Goal: Information Seeking & Learning: Learn about a topic

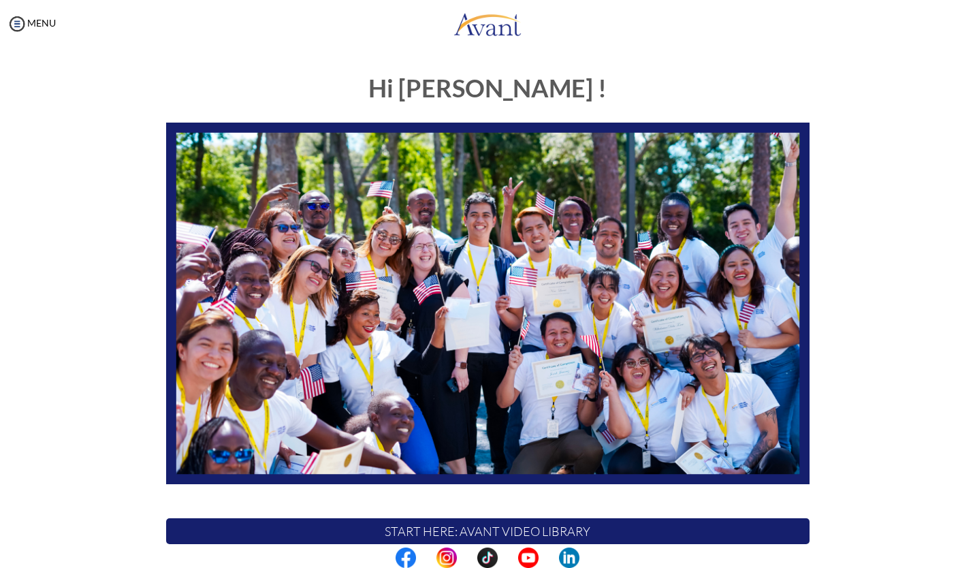
scroll to position [189, 0]
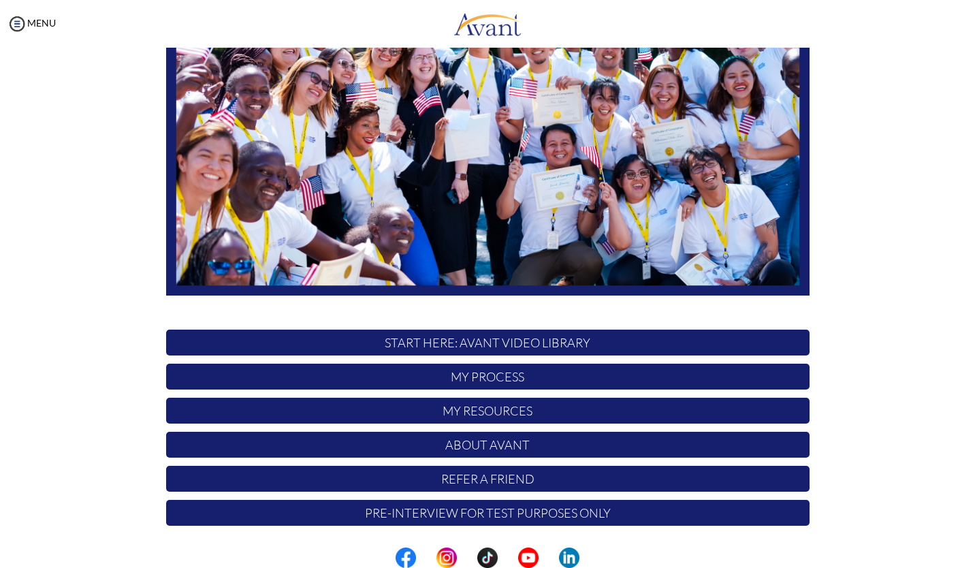
click at [459, 375] on p "My Process" at bounding box center [487, 376] width 643 height 26
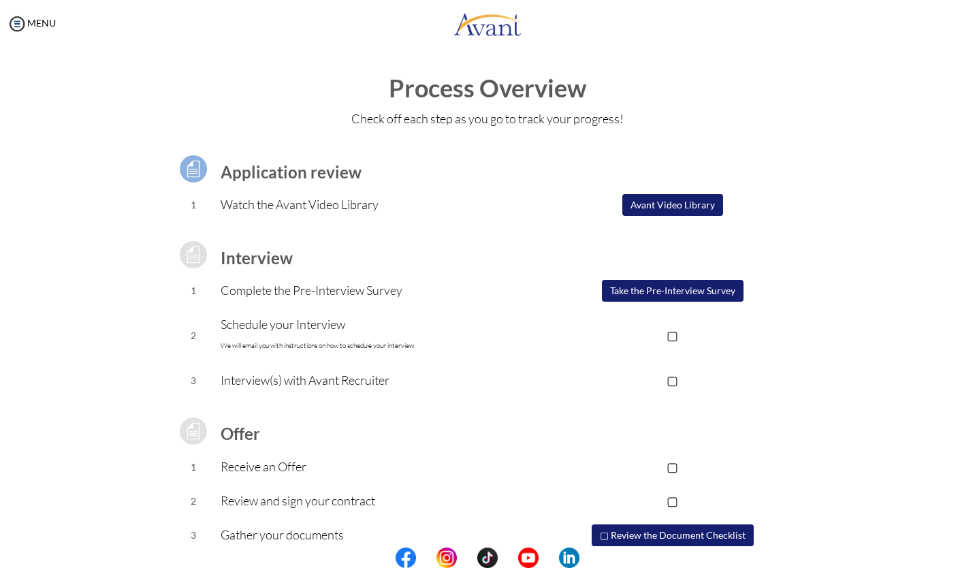
click at [192, 165] on img at bounding box center [193, 169] width 34 height 34
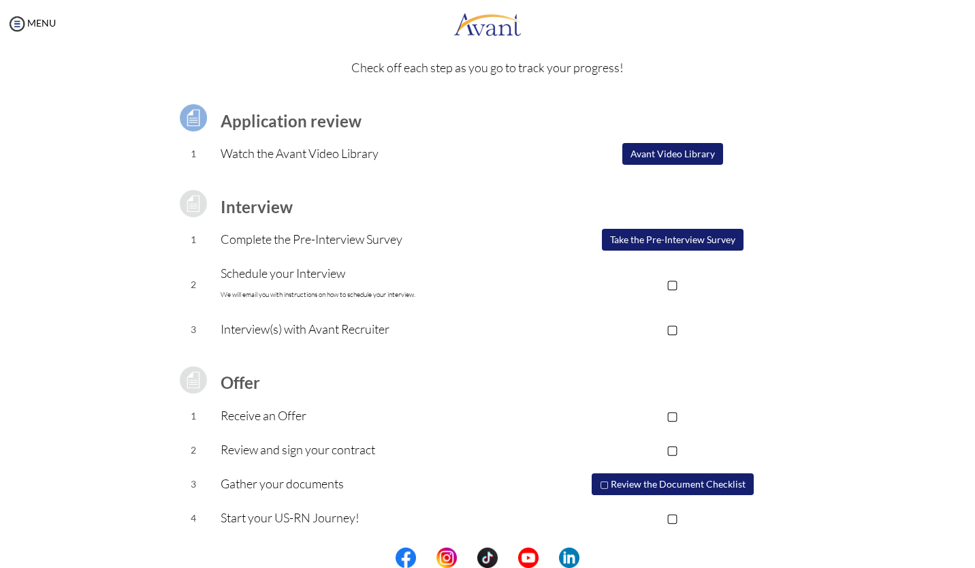
scroll to position [0, 0]
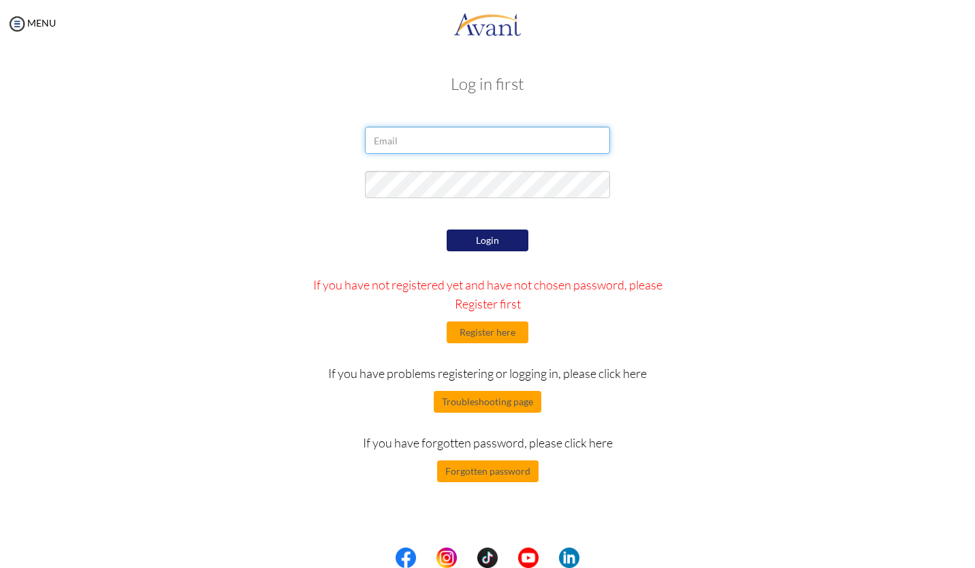
type input "[EMAIL_ADDRESS][DOMAIN_NAME]"
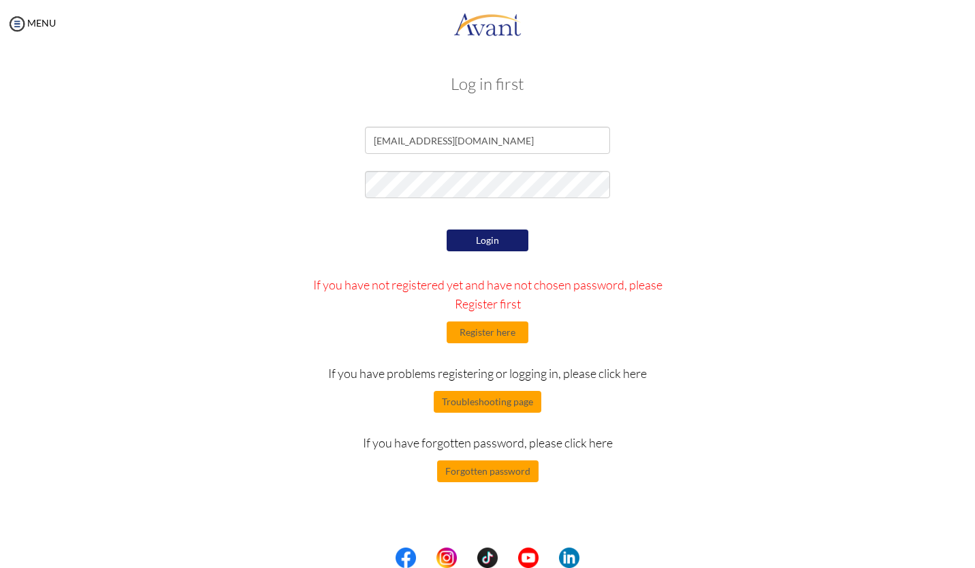
click at [483, 244] on button "Login" at bounding box center [487, 240] width 82 height 22
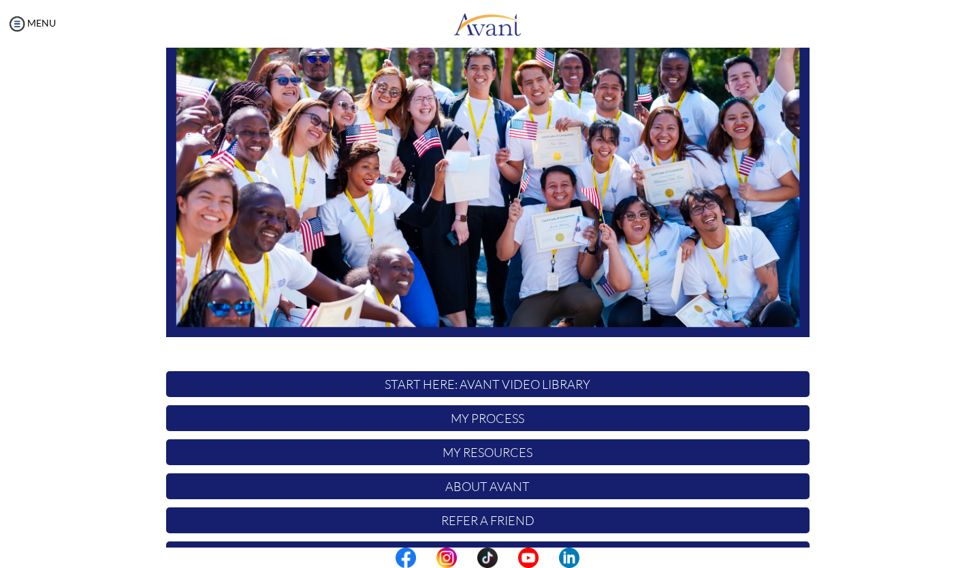
scroll to position [189, 0]
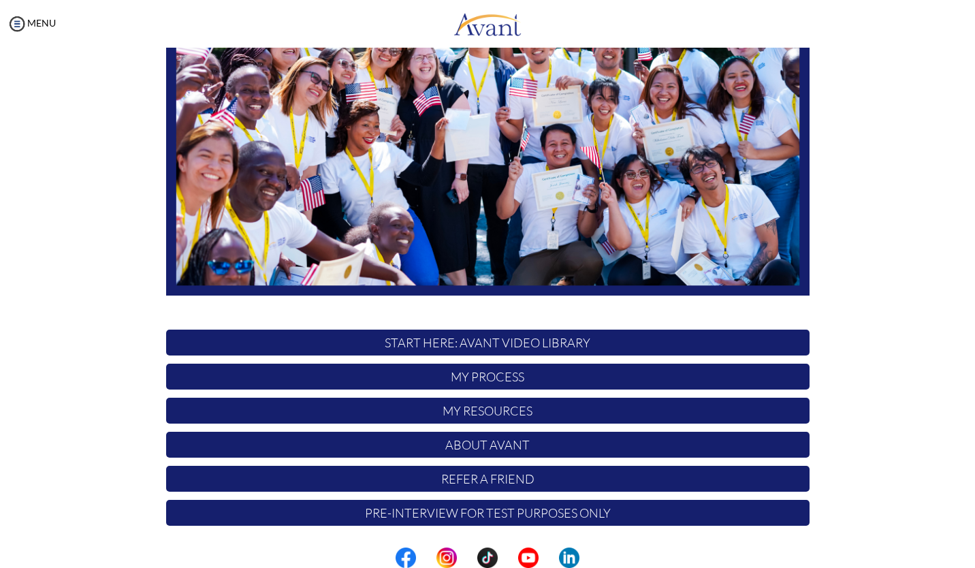
click at [422, 342] on p "START HERE: Avant Video Library" at bounding box center [487, 342] width 643 height 26
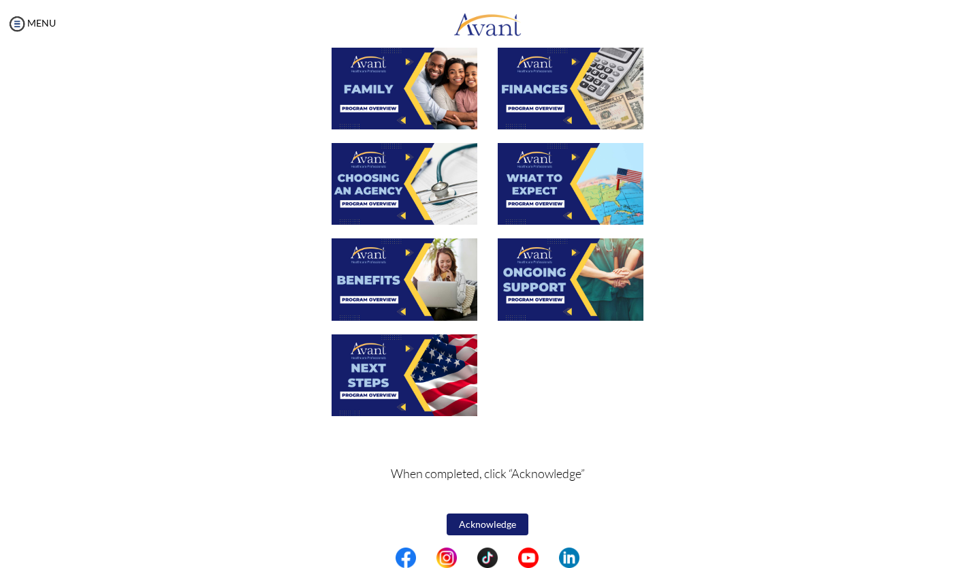
scroll to position [368, 0]
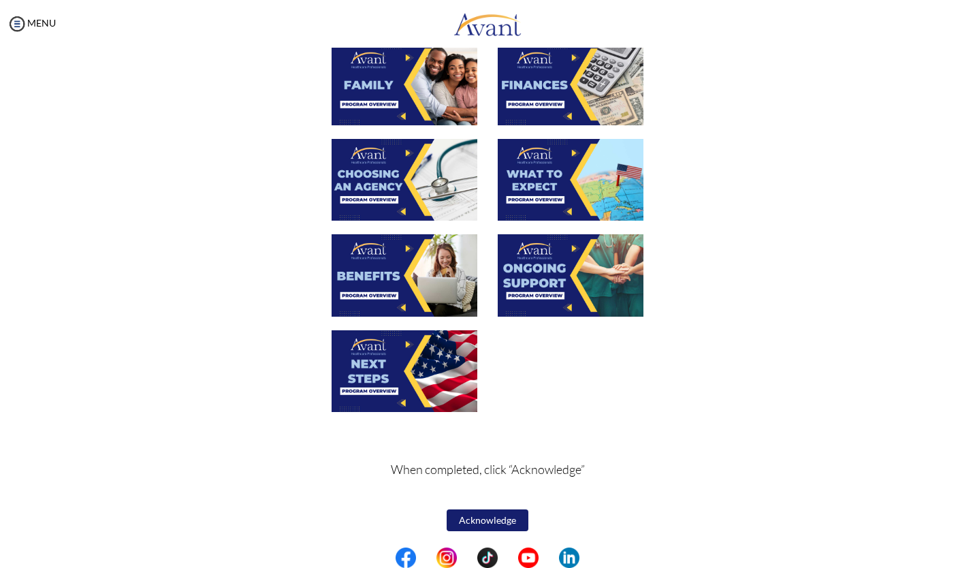
click at [402, 367] on img at bounding box center [404, 371] width 146 height 82
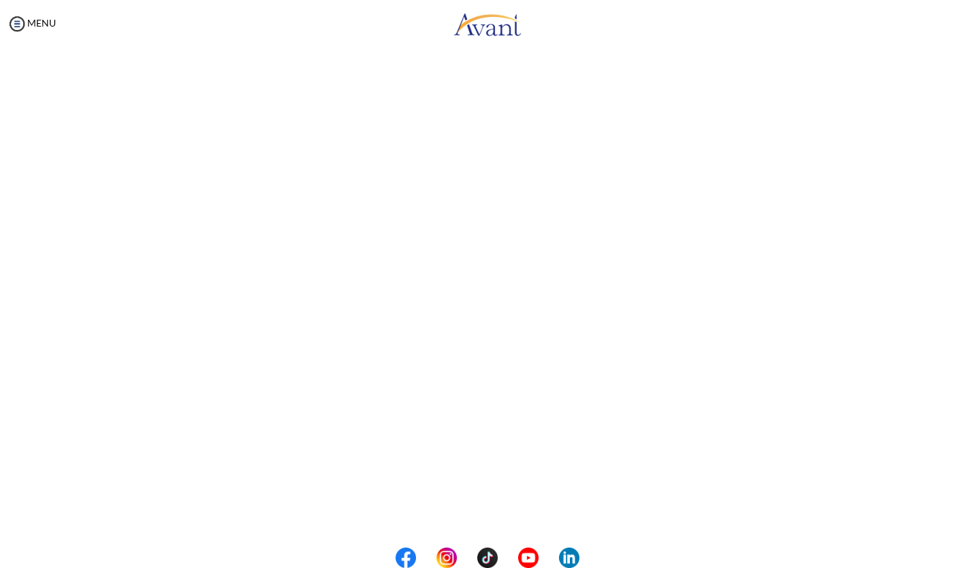
scroll to position [183, 0]
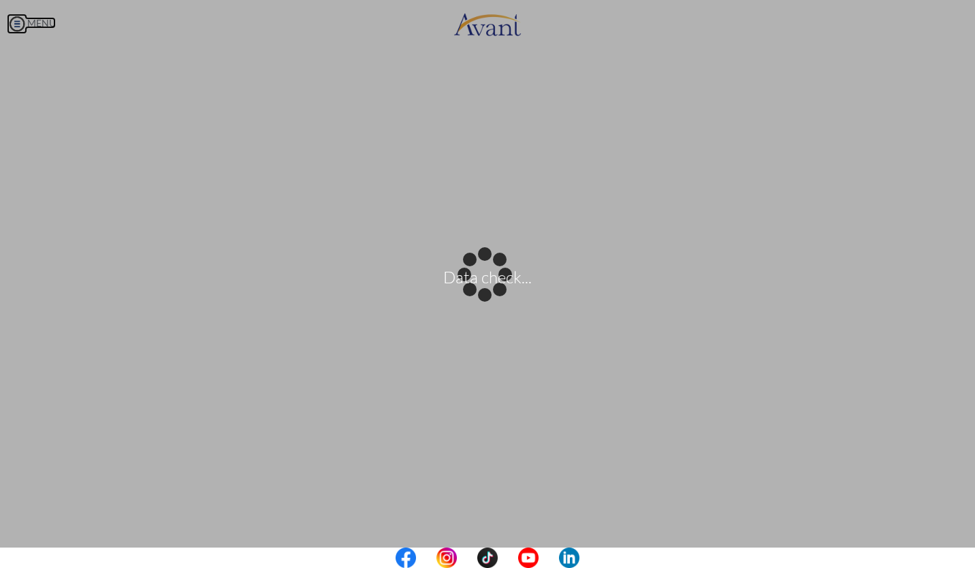
click at [11, 18] on body "Data check... Maintenance break. Please come back in 2 hours. MENU My Status Wh…" at bounding box center [487, 284] width 975 height 568
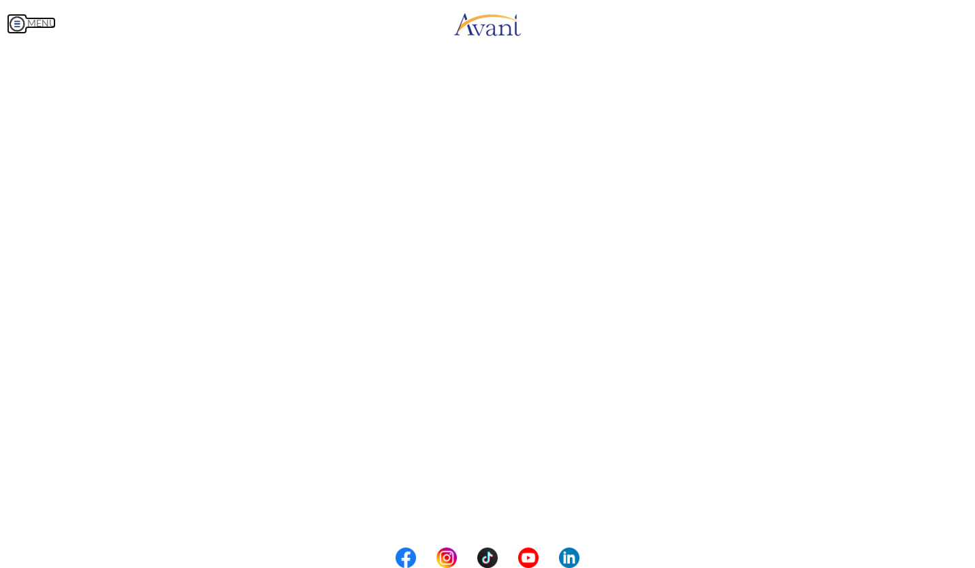
click at [16, 20] on img at bounding box center [17, 24] width 20 height 20
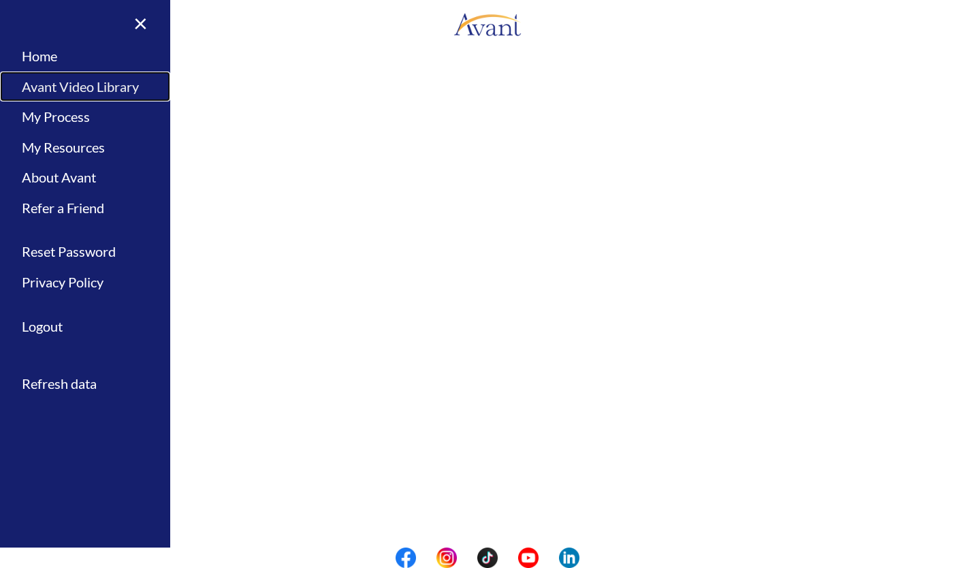
click at [61, 84] on link "Avant Video Library" at bounding box center [85, 86] width 170 height 31
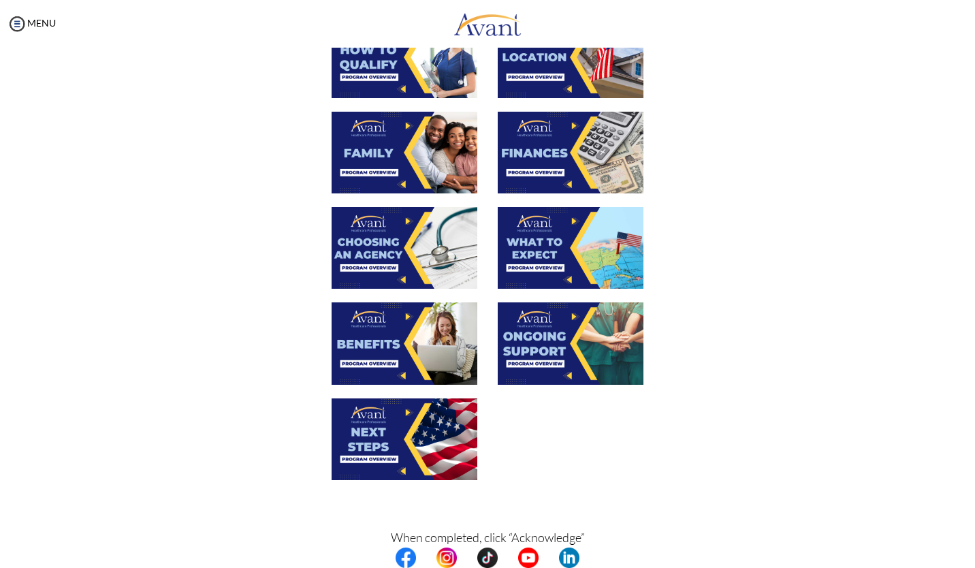
scroll to position [368, 0]
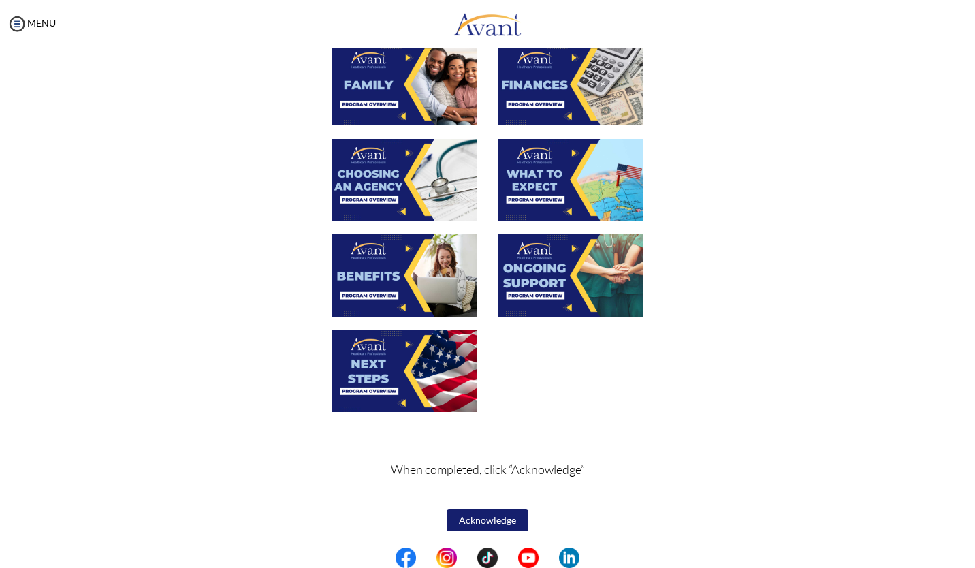
click at [564, 276] on img at bounding box center [571, 275] width 146 height 82
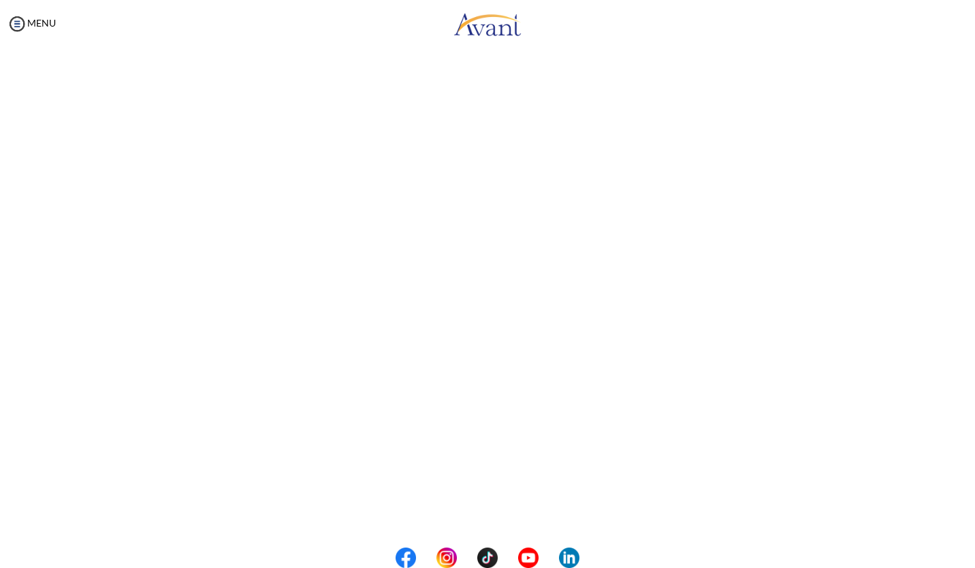
scroll to position [90, 0]
click at [19, 19] on img at bounding box center [17, 24] width 20 height 20
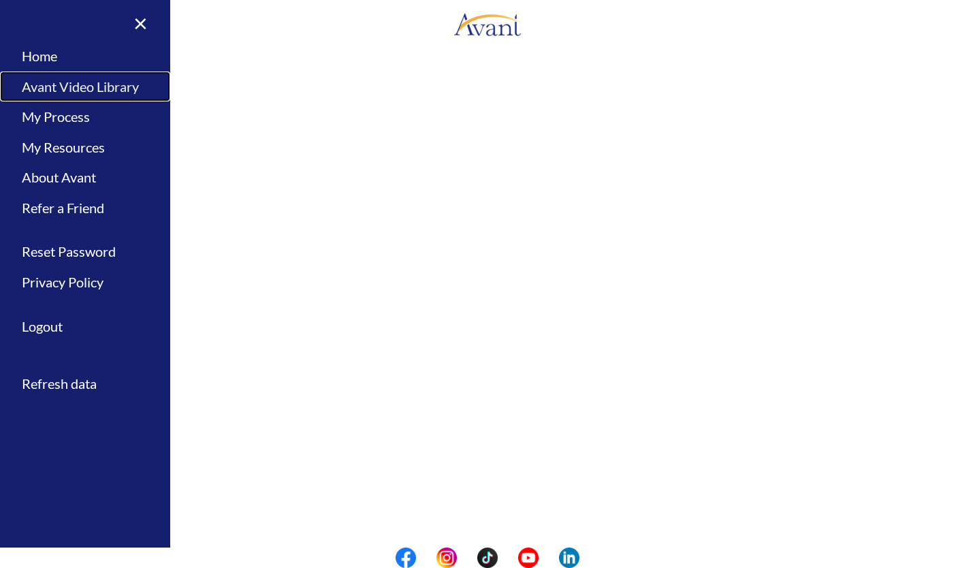
click at [62, 91] on link "Avant Video Library" at bounding box center [85, 86] width 170 height 31
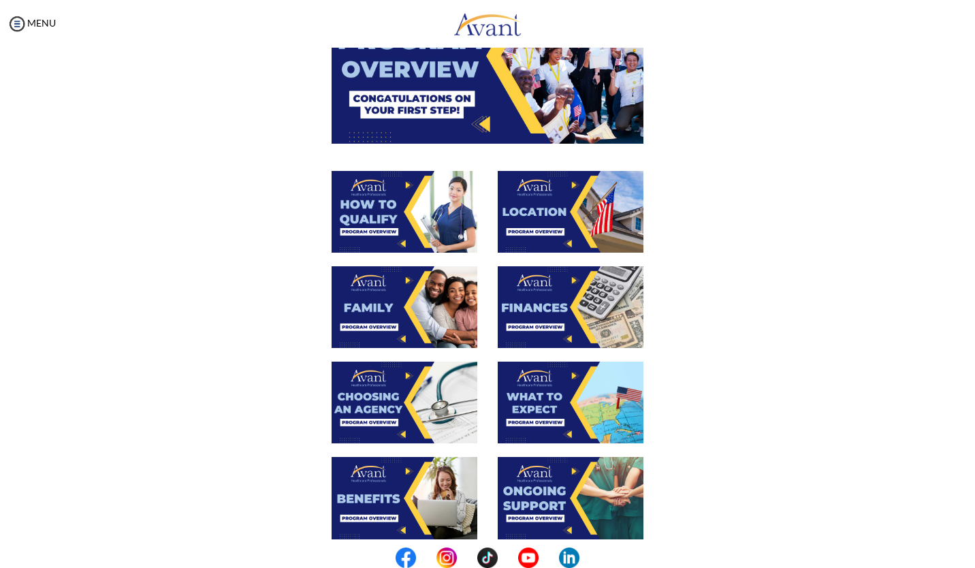
scroll to position [146, 0]
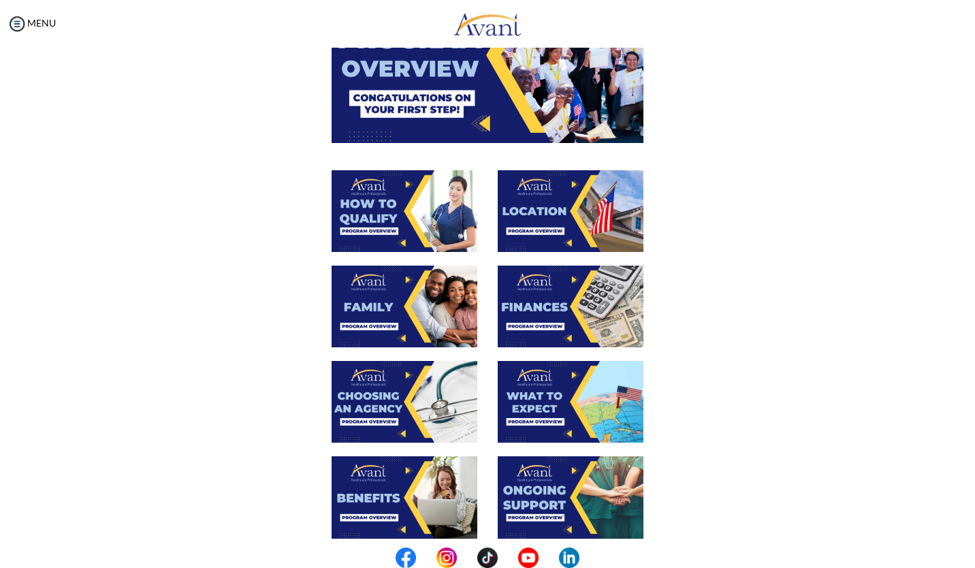
click at [398, 212] on img at bounding box center [404, 211] width 146 height 82
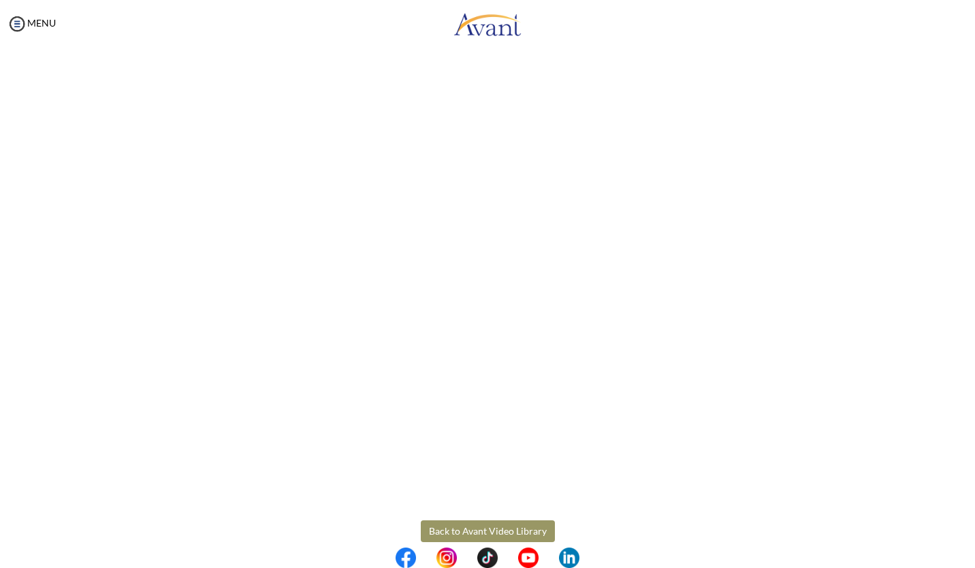
scroll to position [84, 0]
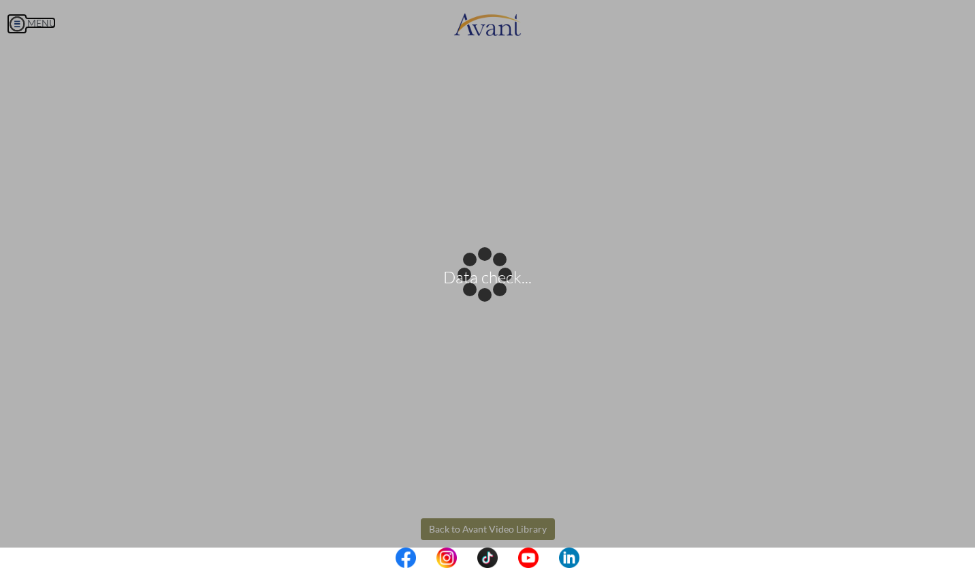
click at [10, 20] on body "Data check... Maintenance break. Please come back in 2 hours. MENU My Status Wh…" at bounding box center [487, 284] width 975 height 568
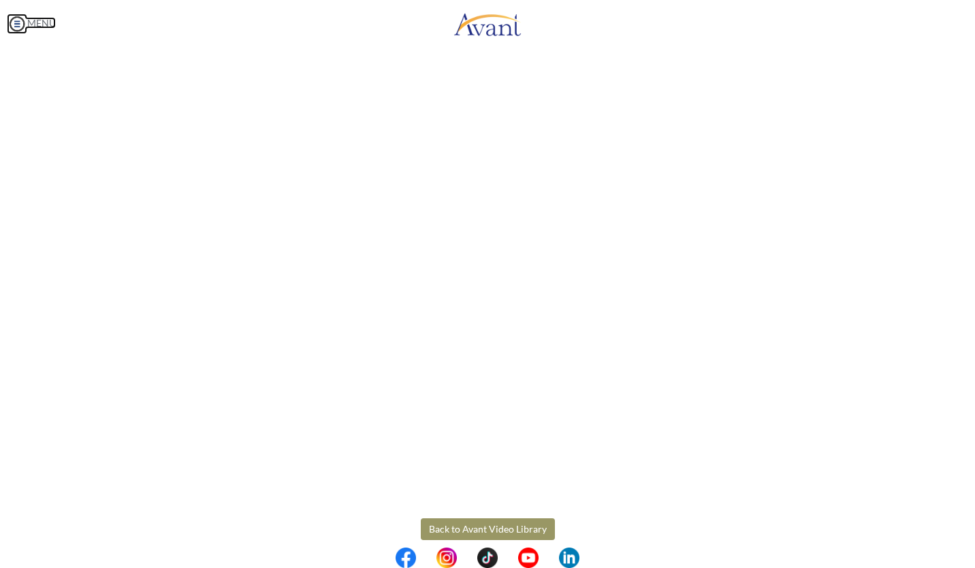
click at [14, 21] on img at bounding box center [17, 24] width 20 height 20
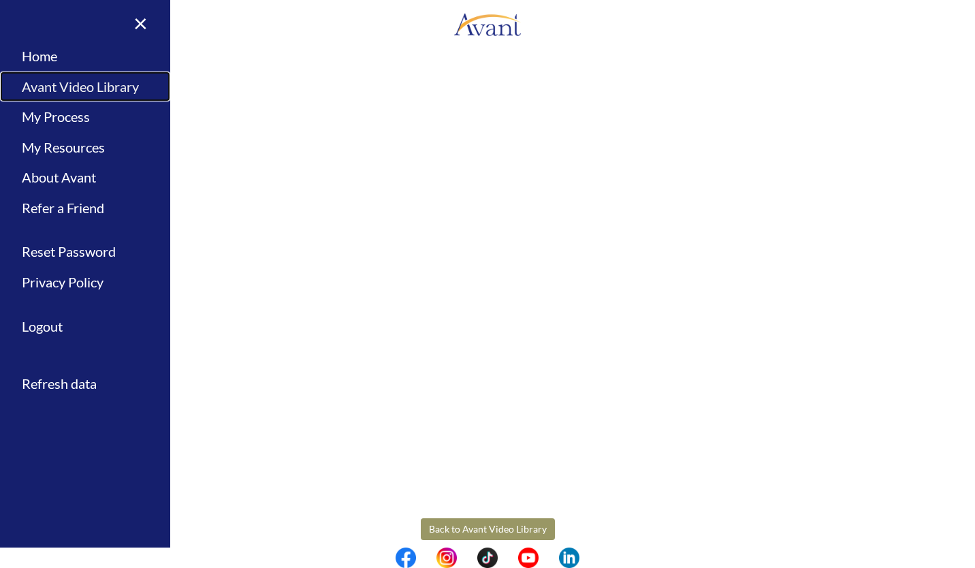
click at [56, 83] on link "Avant Video Library" at bounding box center [85, 86] width 170 height 31
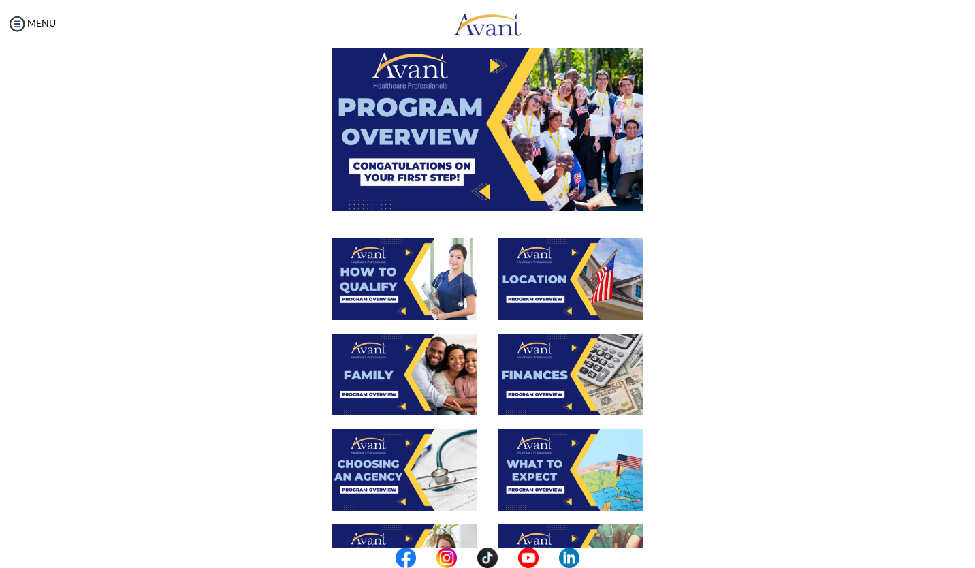
scroll to position [77, 0]
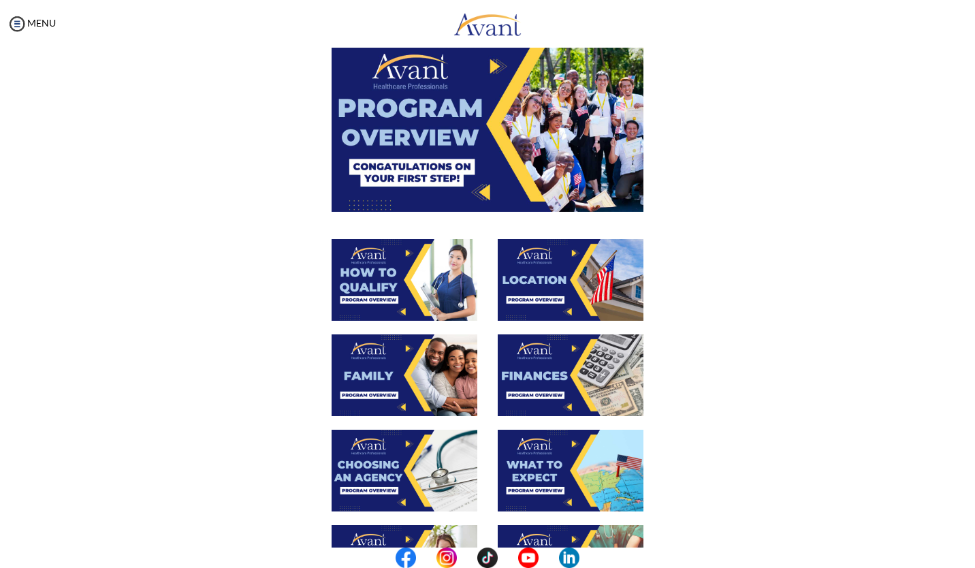
click at [494, 133] on img at bounding box center [487, 123] width 312 height 175
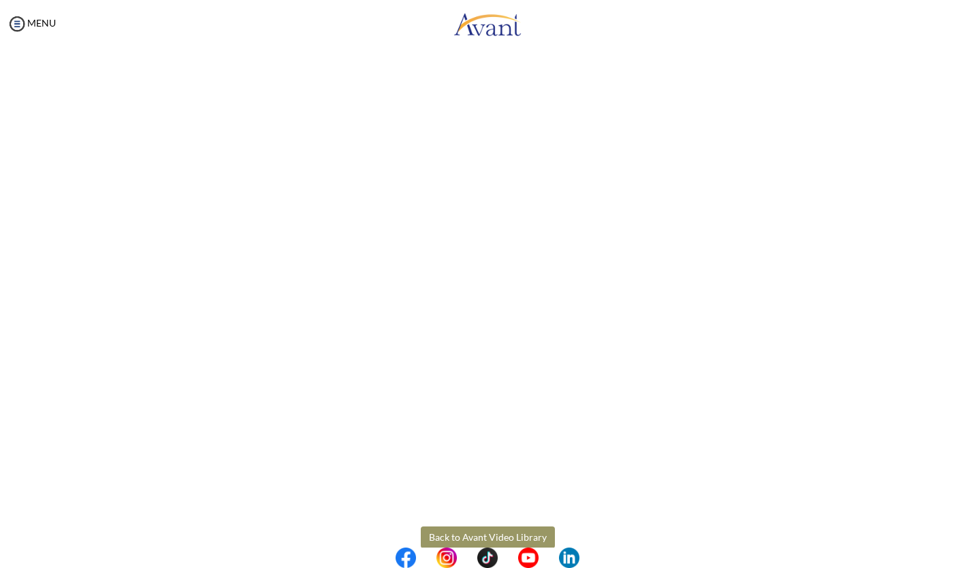
scroll to position [76, 0]
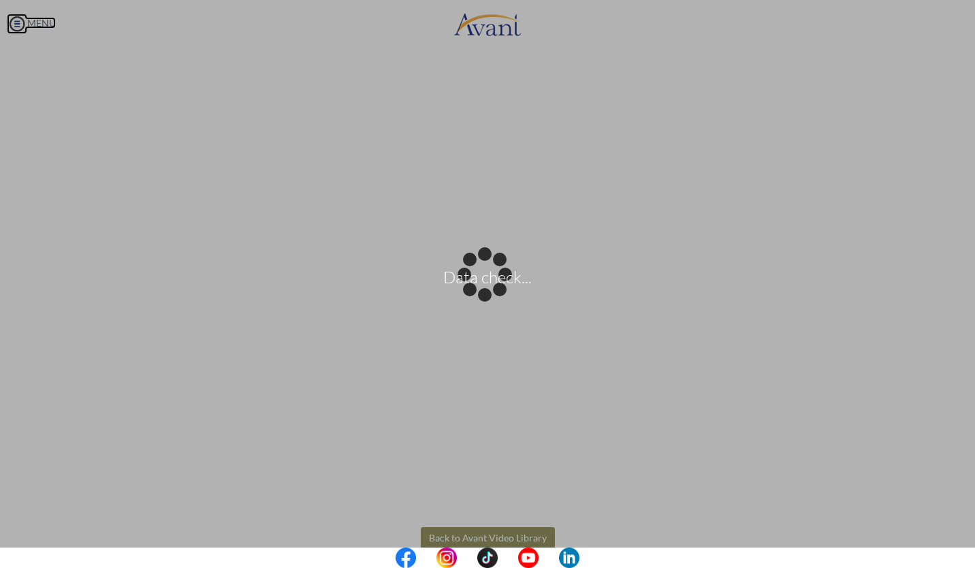
click at [16, 20] on body "Data check... Maintenance break. Please come back in 2 hours. MENU My Status Wh…" at bounding box center [487, 284] width 975 height 568
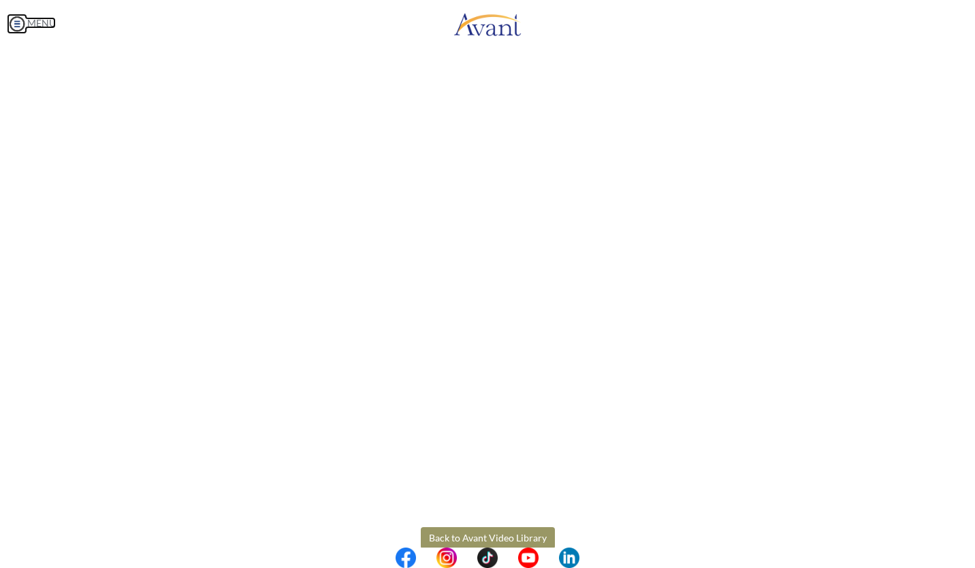
click at [16, 29] on img at bounding box center [17, 24] width 20 height 20
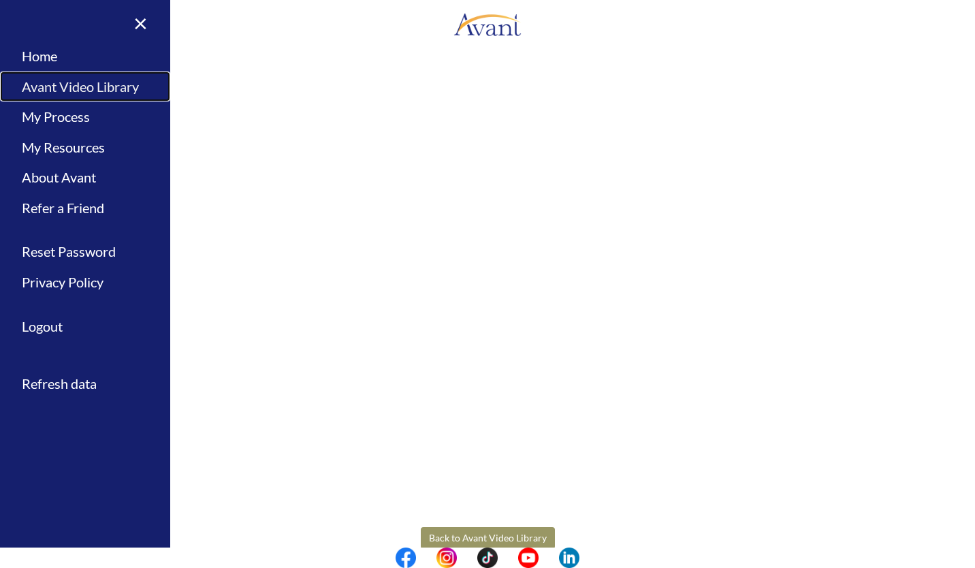
click at [34, 80] on link "Avant Video Library" at bounding box center [85, 86] width 170 height 31
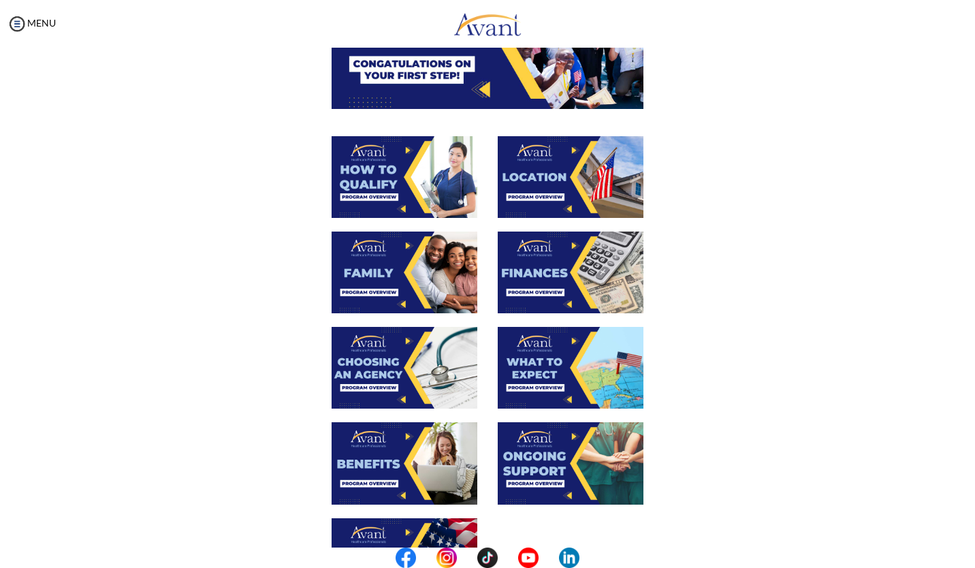
scroll to position [368, 0]
